Goal: Task Accomplishment & Management: Manage account settings

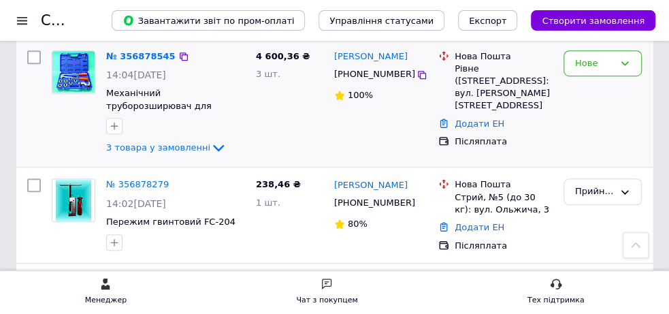
scroll to position [287, 0]
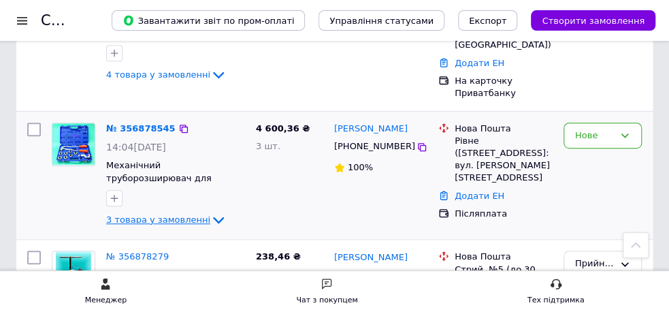
click at [213, 217] on icon at bounding box center [218, 220] width 11 height 7
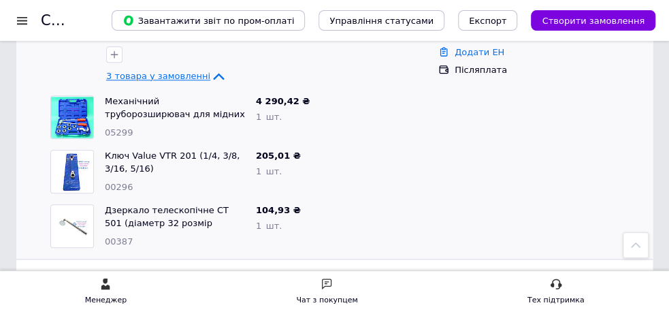
scroll to position [574, 0]
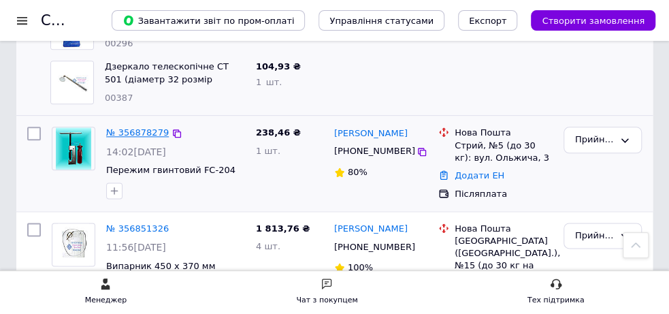
click at [116, 127] on link "№ 356878279" at bounding box center [137, 132] width 63 height 10
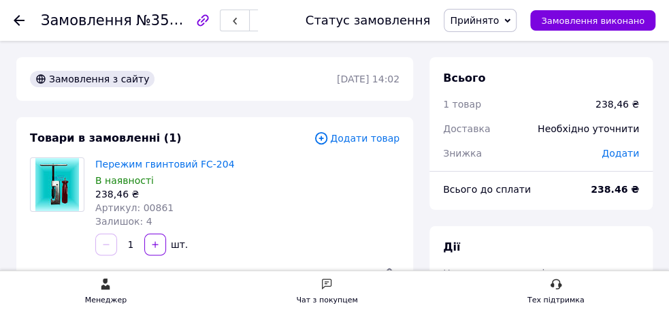
click at [23, 18] on icon at bounding box center [19, 20] width 11 height 11
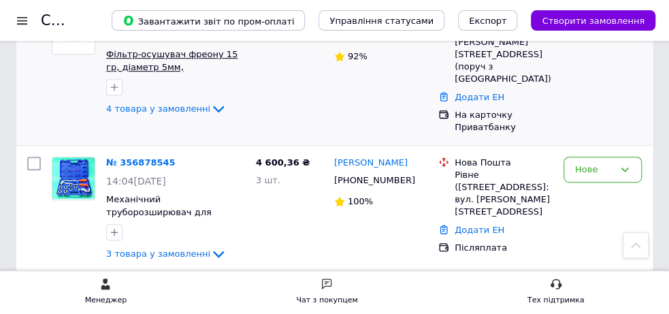
scroll to position [287, 0]
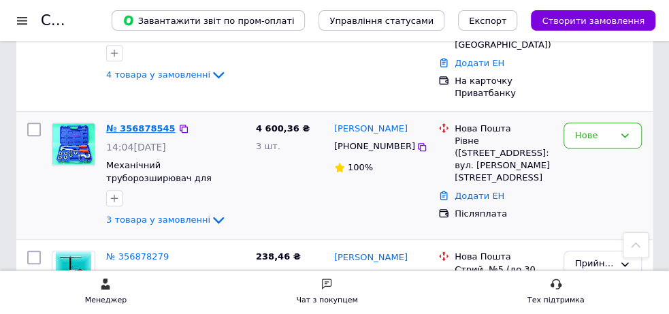
click at [129, 123] on link "№ 356878545" at bounding box center [140, 128] width 69 height 10
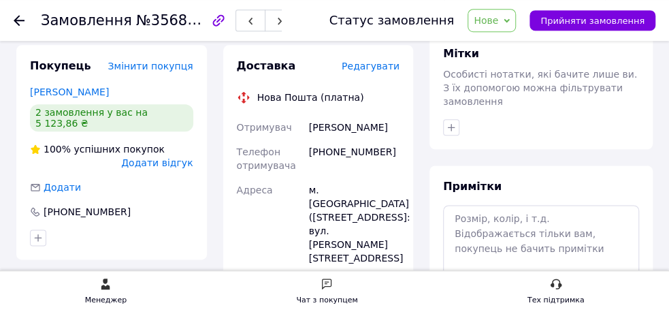
scroll to position [574, 0]
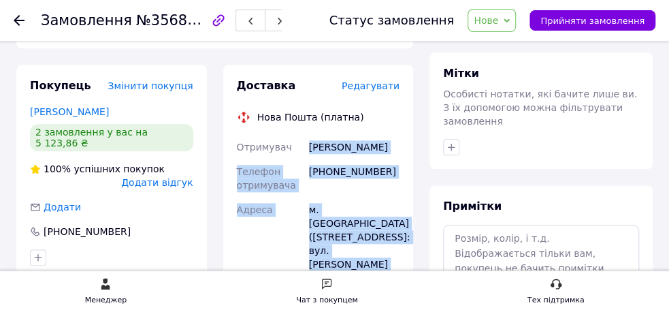
drag, startPoint x: 377, startPoint y: 235, endPoint x: 312, endPoint y: 126, distance: 127.0
copy div "[PERSON_NAME] Телефон отримувача [PHONE_NUMBER] [GEOGRAPHIC_DATA] м. [GEOGRAPHI…"
click at [338, 171] on div "[PHONE_NUMBER]" at bounding box center [354, 178] width 96 height 38
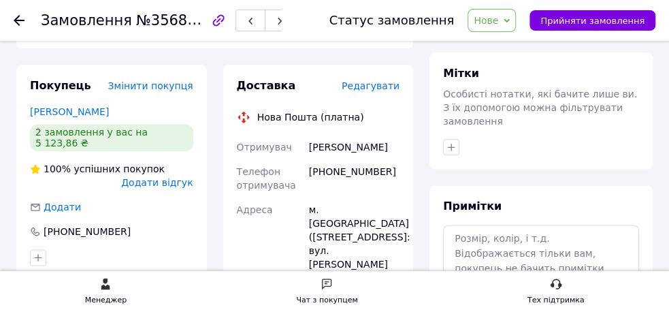
click at [325, 159] on div "[PHONE_NUMBER]" at bounding box center [354, 178] width 96 height 38
copy div "0688330367"
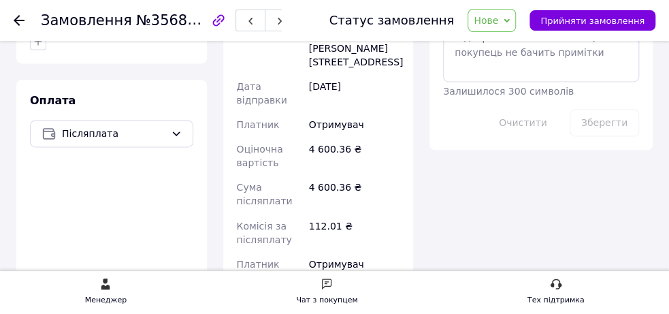
scroll to position [503, 0]
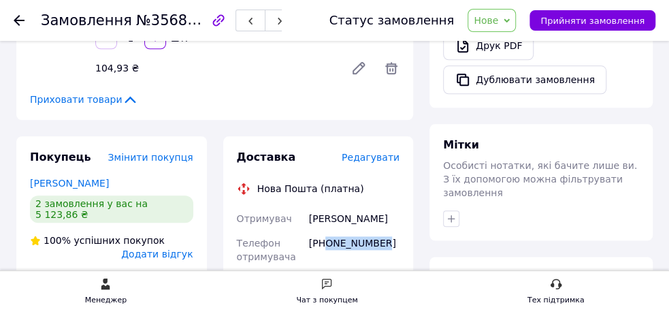
click at [13, 22] on div "Замовлення №356878545 Статус замовлення Нове Прийнято Виконано Скасовано Оплаче…" at bounding box center [334, 20] width 669 height 41
click at [15, 20] on use at bounding box center [19, 20] width 11 height 11
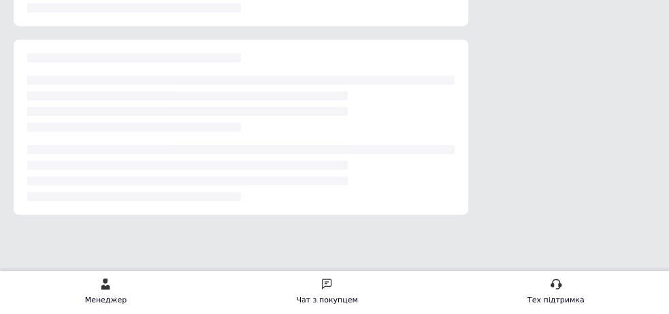
scroll to position [394, 0]
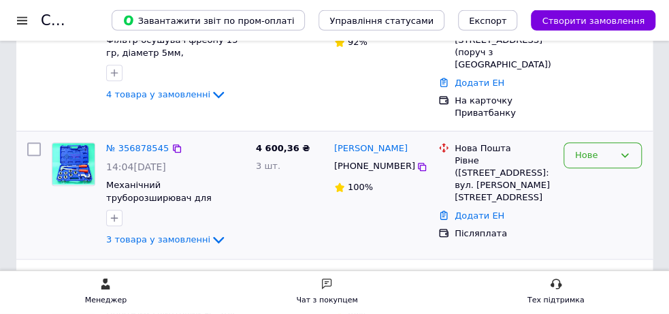
scroll to position [287, 0]
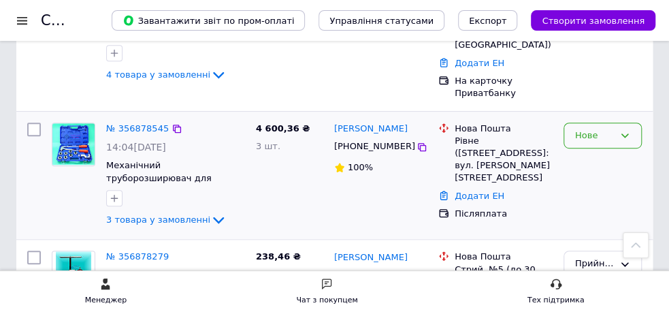
click at [621, 130] on icon at bounding box center [624, 135] width 11 height 11
click at [587, 151] on li "Прийнято" at bounding box center [602, 163] width 77 height 25
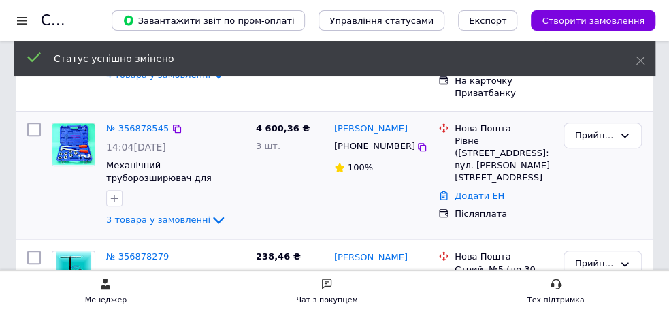
scroll to position [144, 0]
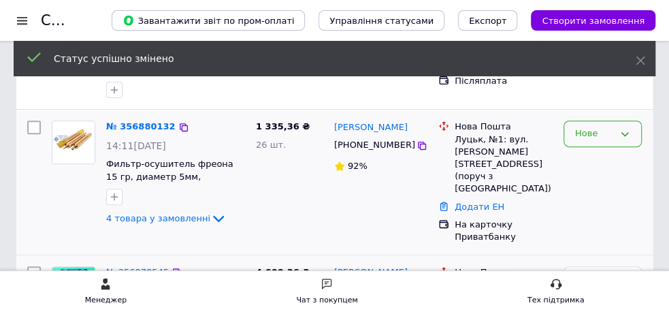
click at [624, 131] on icon at bounding box center [624, 134] width 11 height 11
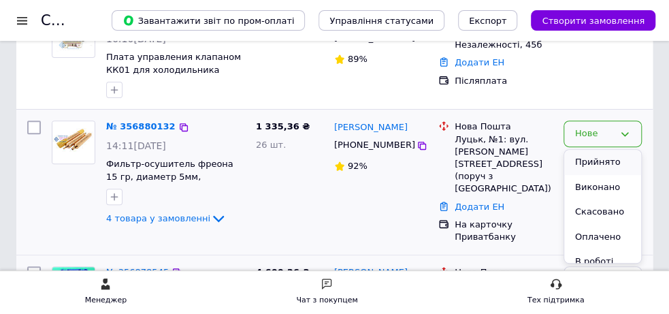
click at [597, 160] on li "Прийнято" at bounding box center [602, 162] width 77 height 25
click at [213, 219] on icon at bounding box center [218, 219] width 11 height 7
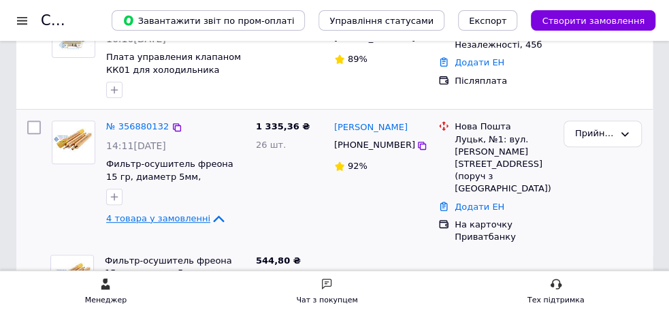
click at [417, 145] on icon at bounding box center [422, 145] width 11 height 11
